Goal: Feedback & Contribution: Submit feedback/report problem

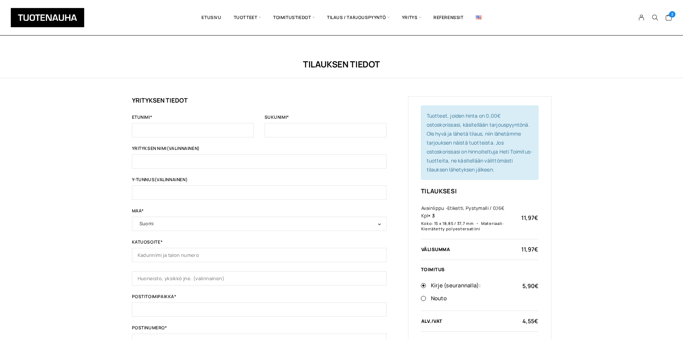
scroll to position [34, 0]
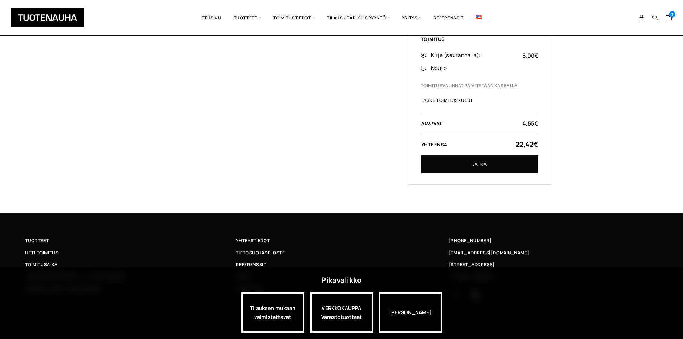
scroll to position [24, 0]
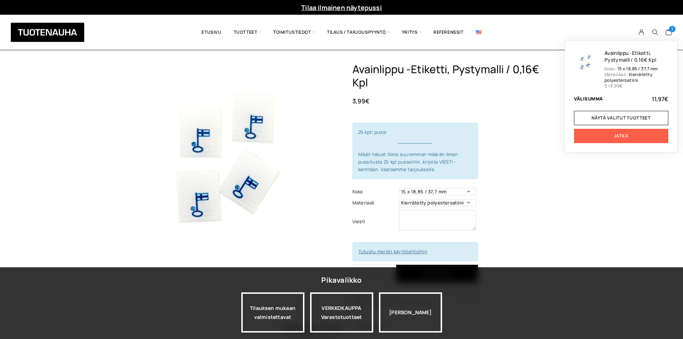
click at [650, 139] on link "Jatka" at bounding box center [621, 136] width 94 height 14
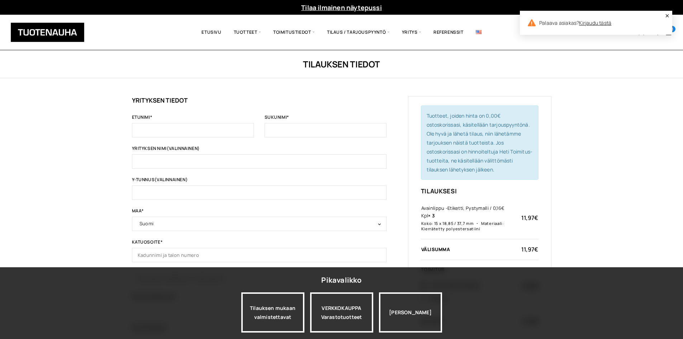
click at [666, 15] on icon at bounding box center [667, 16] width 4 height 4
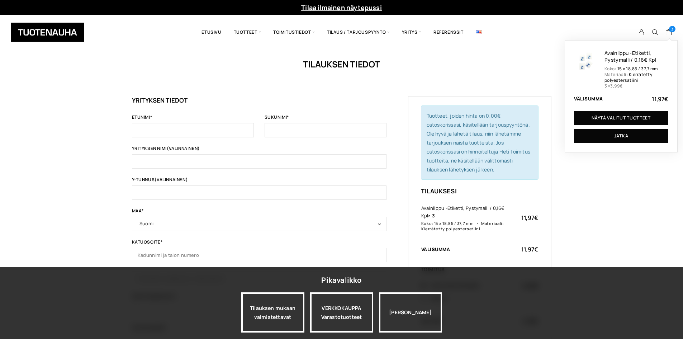
click at [631, 125] on link "Näytä valitut tuotteet" at bounding box center [621, 118] width 94 height 14
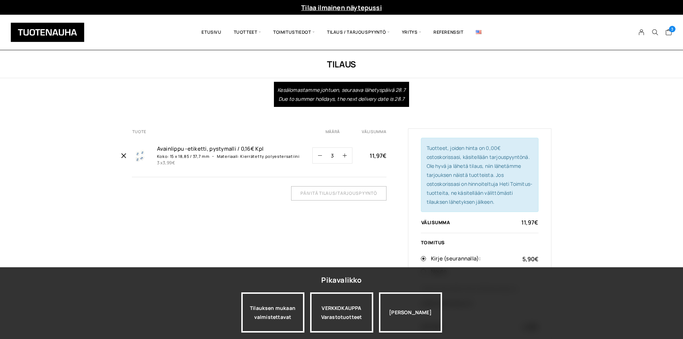
click at [123, 155] on icon "Poista Avainlippu -etiketti, pystymalli / 0,16€ Kpl ostoskorista" at bounding box center [123, 155] width 6 height 6
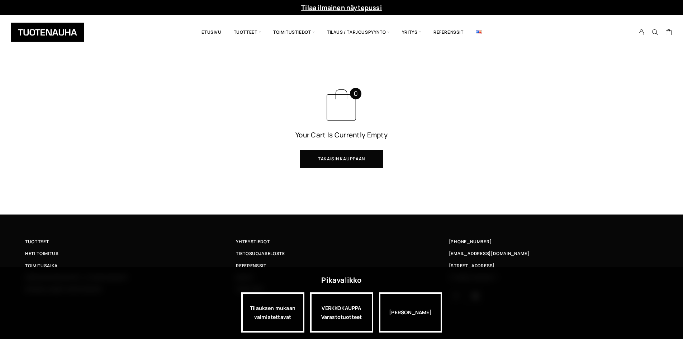
click at [332, 157] on link "Takaisin kauppaan" at bounding box center [342, 159] width 84 height 18
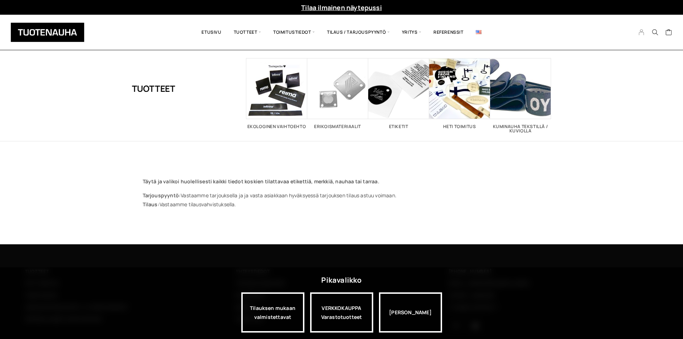
click at [644, 33] on icon "My Account" at bounding box center [641, 32] width 7 height 6
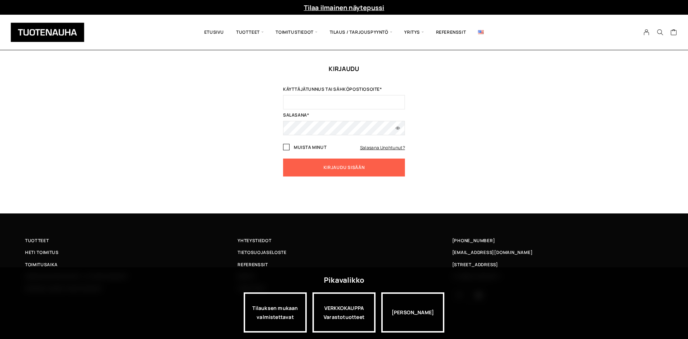
click at [268, 131] on div "Kirjaudu Käyttäjätunnus tai sähköpostiosoite * [GEOGRAPHIC_DATA] * Muista minut…" at bounding box center [344, 139] width 186 height 149
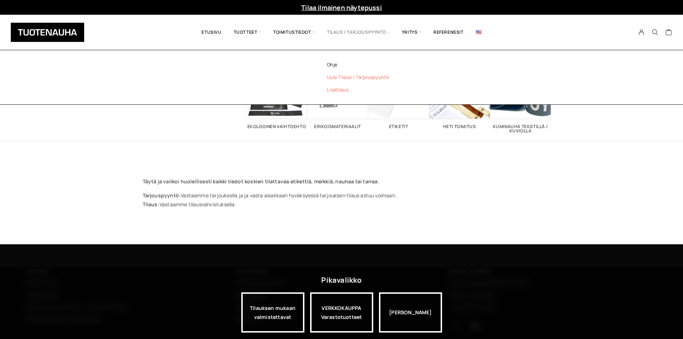
click at [338, 90] on link "Lisätilaus" at bounding box center [368, 90] width 104 height 13
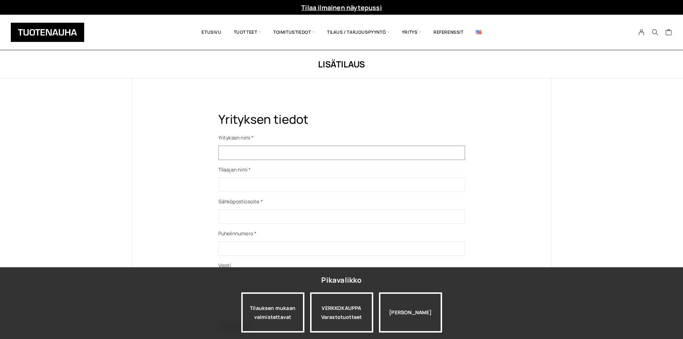
click at [300, 153] on input "Yhteydenottolomake" at bounding box center [341, 153] width 247 height 14
type input "Tuotenauha Oy"
type input "Jasmina Fettah"
type input "jasmina.fettah@tuotenauha.fi"
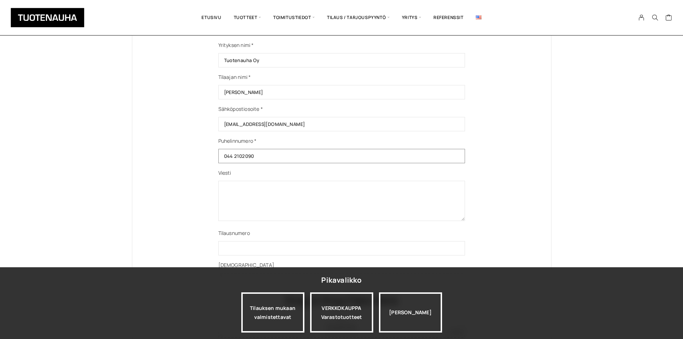
scroll to position [143, 0]
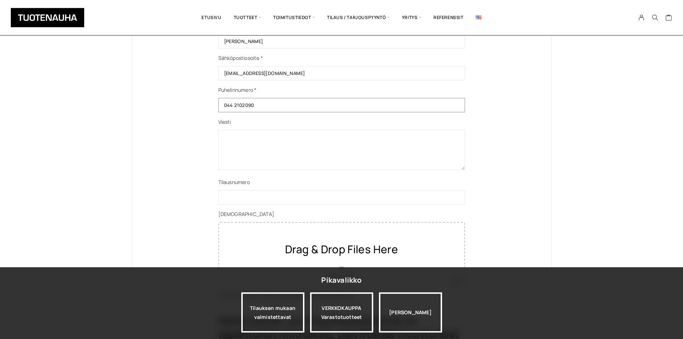
type input "044 2102090"
click at [324, 151] on textarea "Yhteydenottolomake" at bounding box center [341, 150] width 247 height 40
type textarea "TÄMÄ ON TESTI!!"
click at [344, 231] on div "Drag & Drop Files Here or Browse Files" at bounding box center [341, 254] width 231 height 53
click at [339, 247] on h3 "Drag & Drop Files Here" at bounding box center [341, 248] width 231 height 13
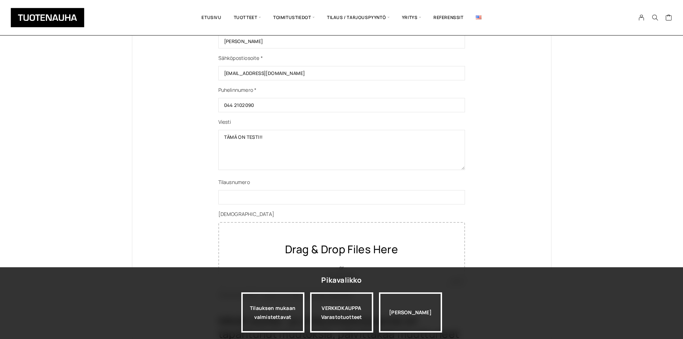
scroll to position [287, 0]
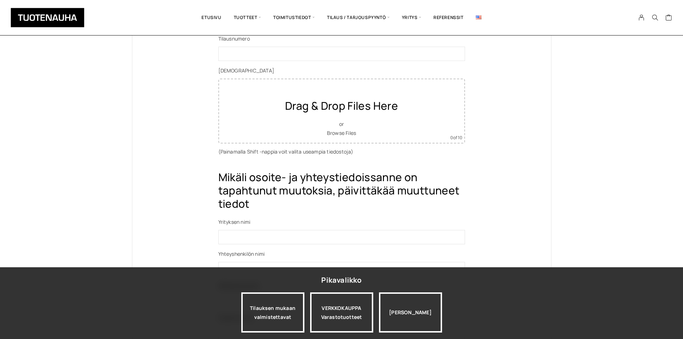
click at [335, 122] on div "Drag & Drop Files Here or Browse Files" at bounding box center [341, 111] width 231 height 53
click at [333, 133] on link "Browse Files" at bounding box center [341, 132] width 29 height 7
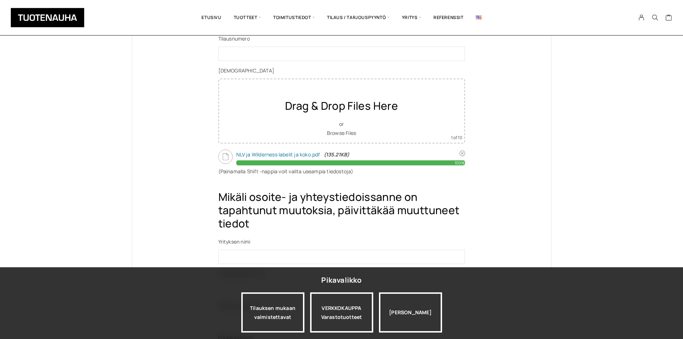
click at [548, 151] on div "Yrityksen tiedot Yrityksen nimi * Tuotenauha Oy Tilaajan nimi * Jasmina Fettah …" at bounding box center [341, 145] width 419 height 708
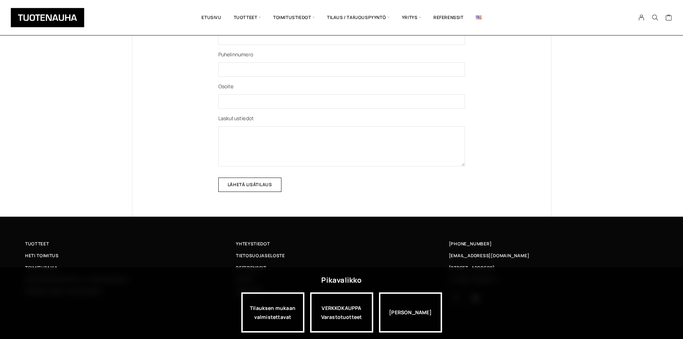
scroll to position [573, 0]
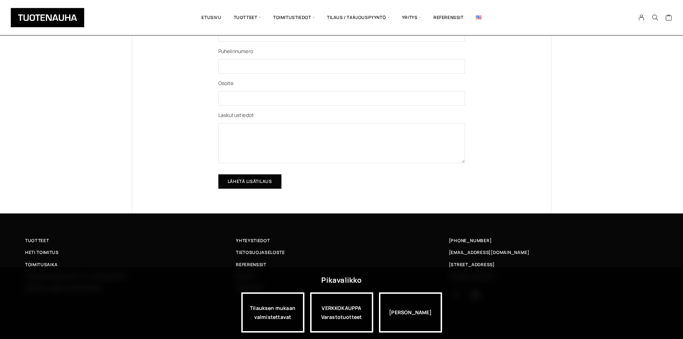
click at [241, 181] on input "Lähetä lisätilaus" at bounding box center [249, 181] width 63 height 14
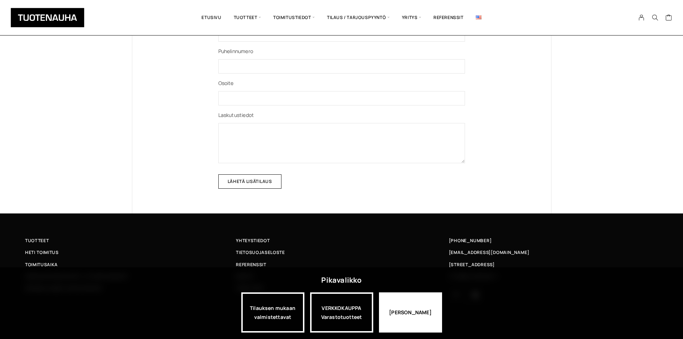
click at [428, 319] on div "[PERSON_NAME]" at bounding box center [410, 312] width 63 height 40
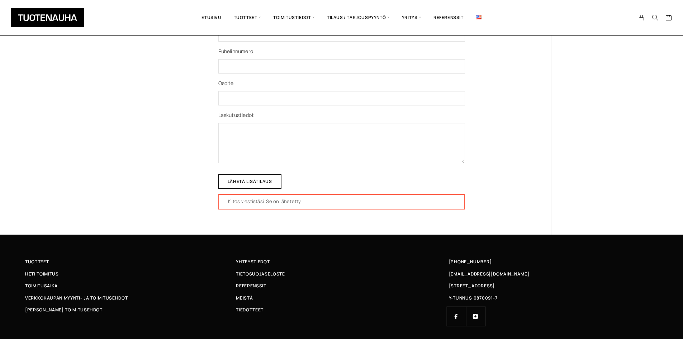
click at [420, 206] on div "Kiitos viestistäsi. Se on lähetetty." at bounding box center [341, 202] width 247 height 16
